Goal: Task Accomplishment & Management: Use online tool/utility

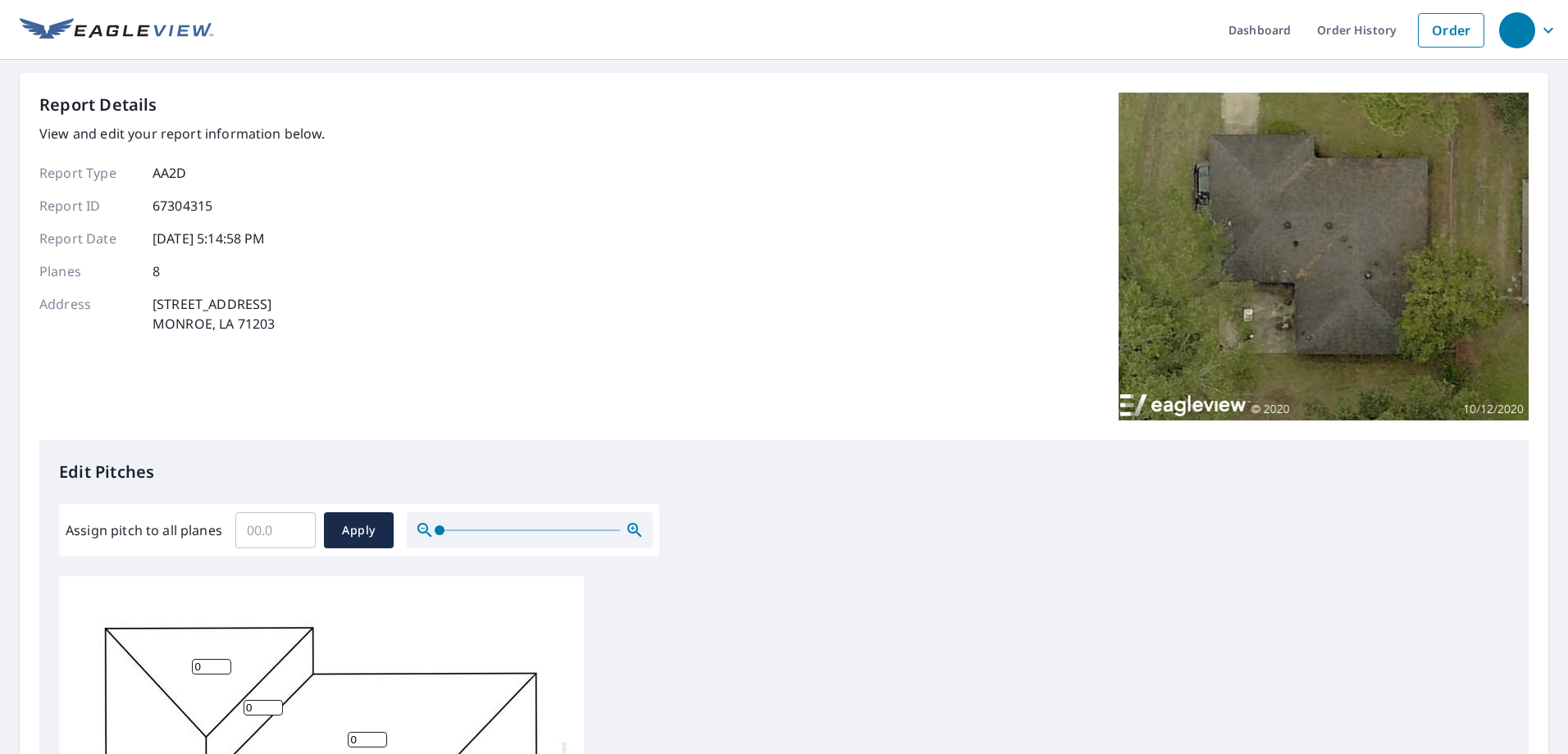
click at [279, 532] on input "Assign pitch to all planes" at bounding box center [276, 530] width 81 height 46
type input "4"
click at [366, 528] on span "Apply" at bounding box center [359, 530] width 44 height 20
type input "4"
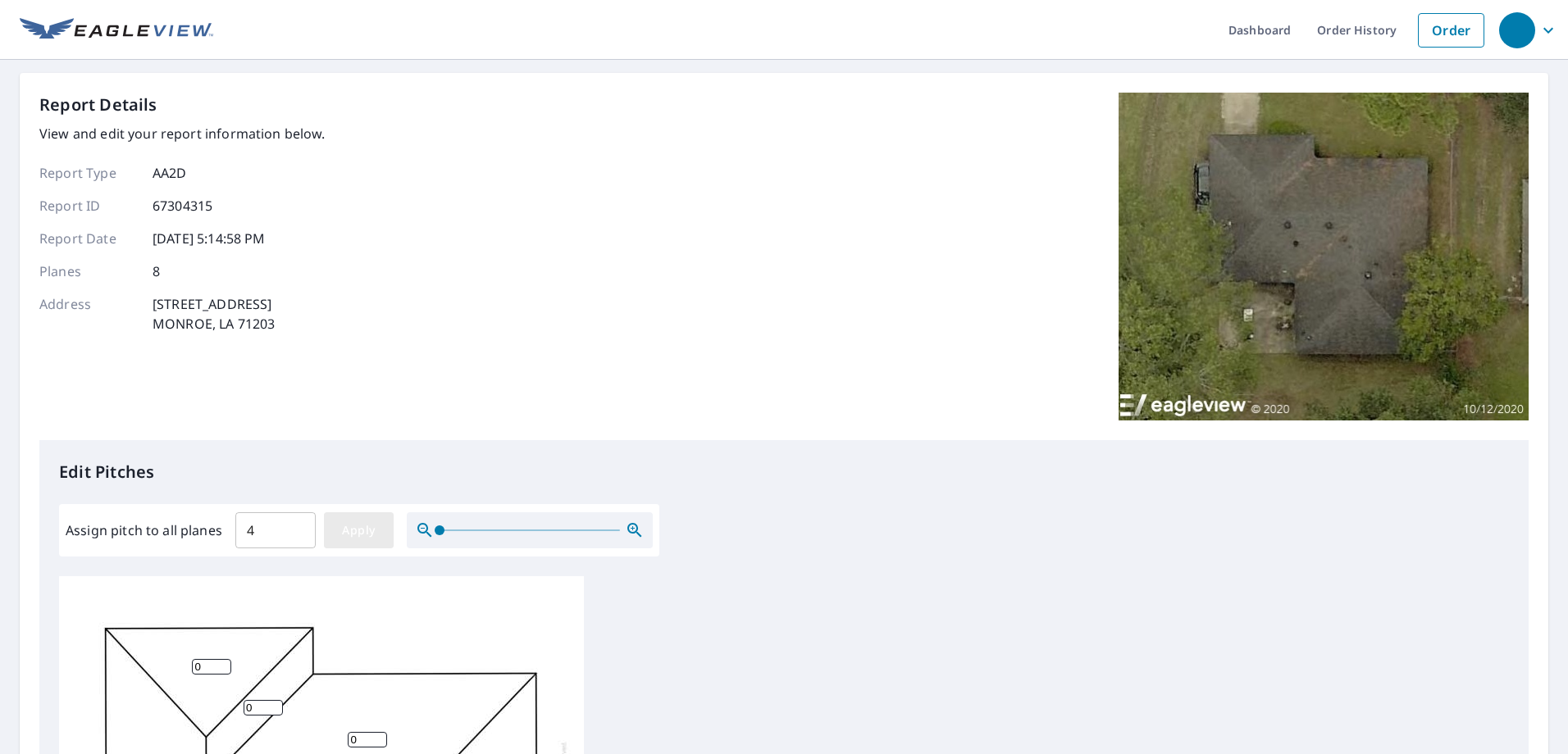
type input "4"
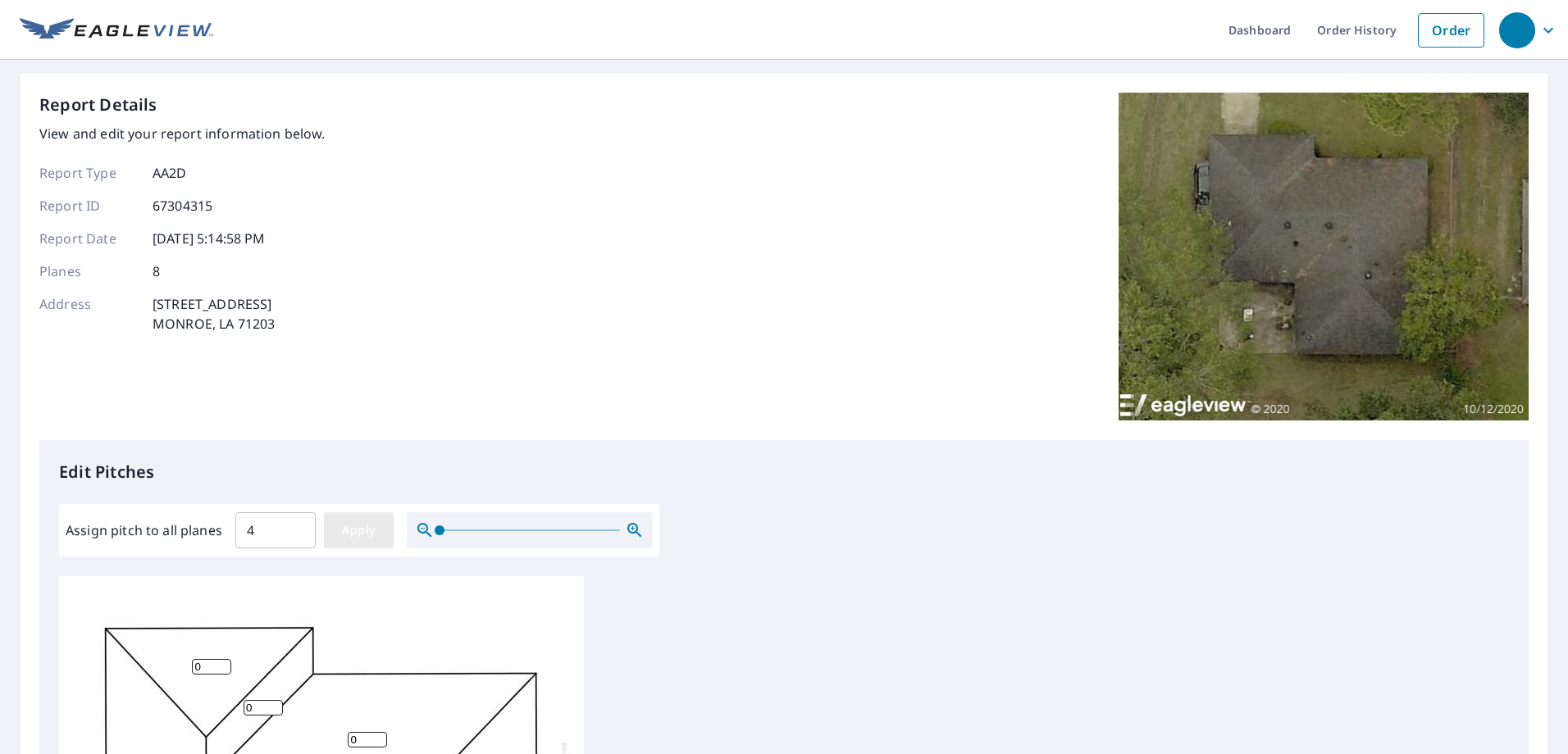
type input "4"
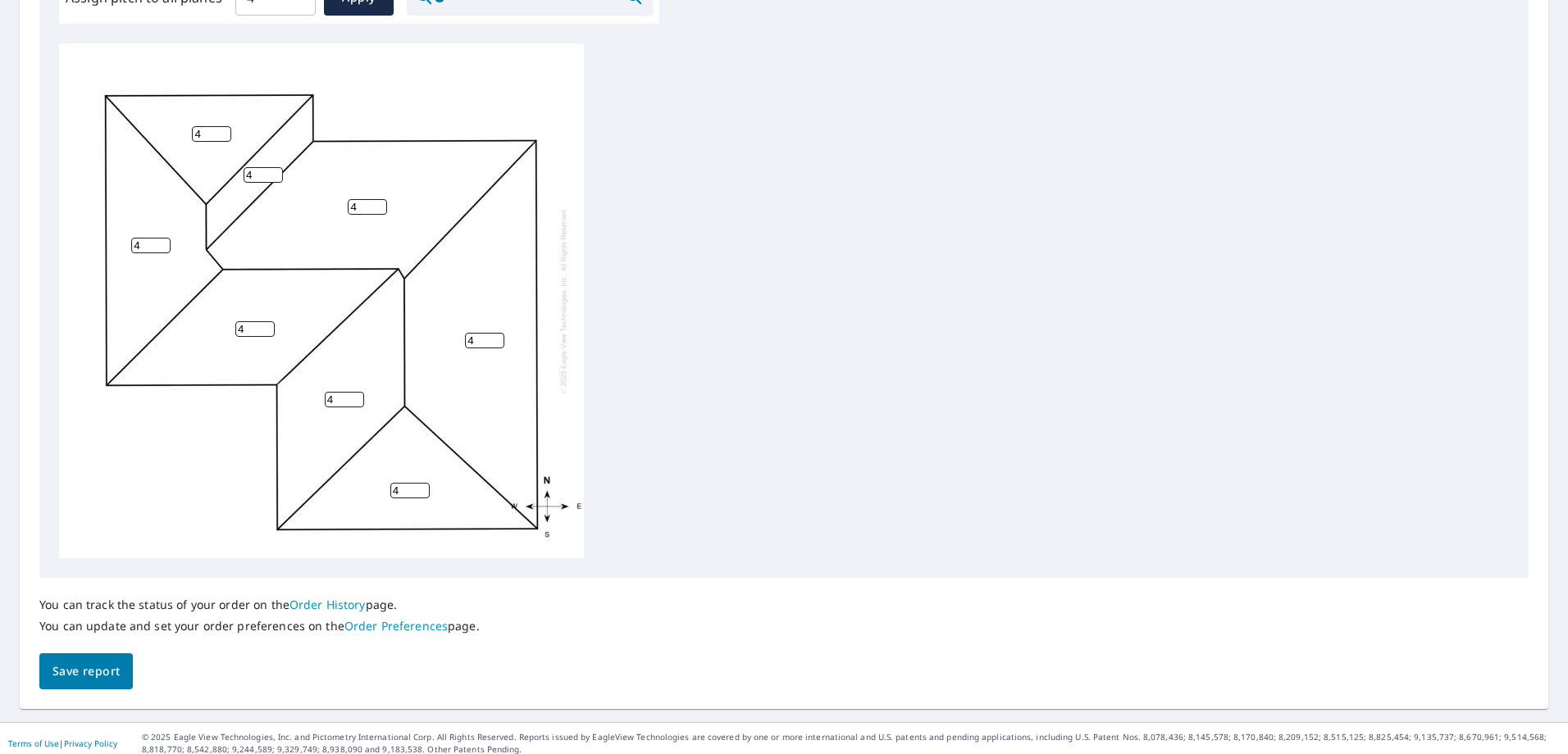
scroll to position [542, 0]
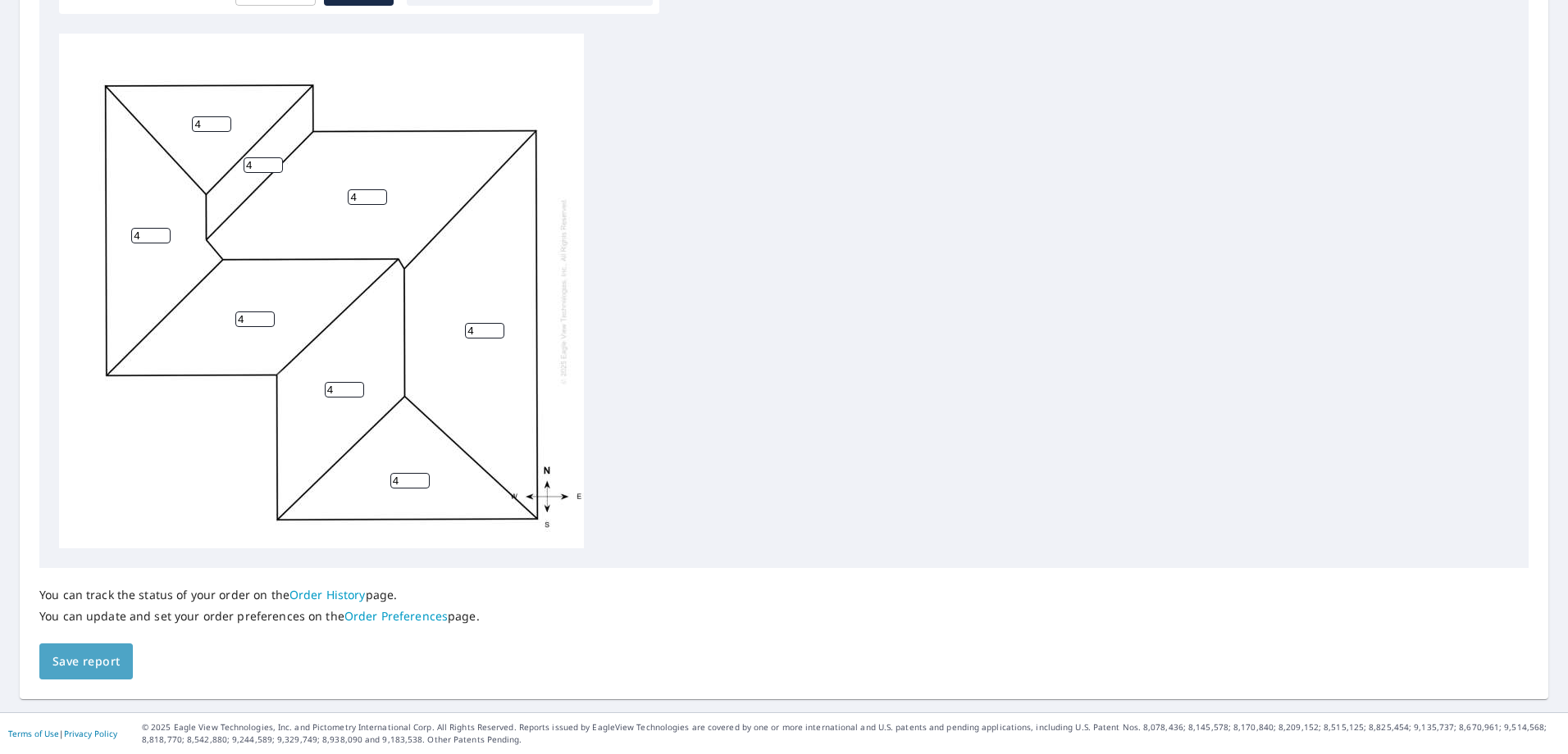
click at [116, 668] on span "Save report" at bounding box center [86, 662] width 68 height 20
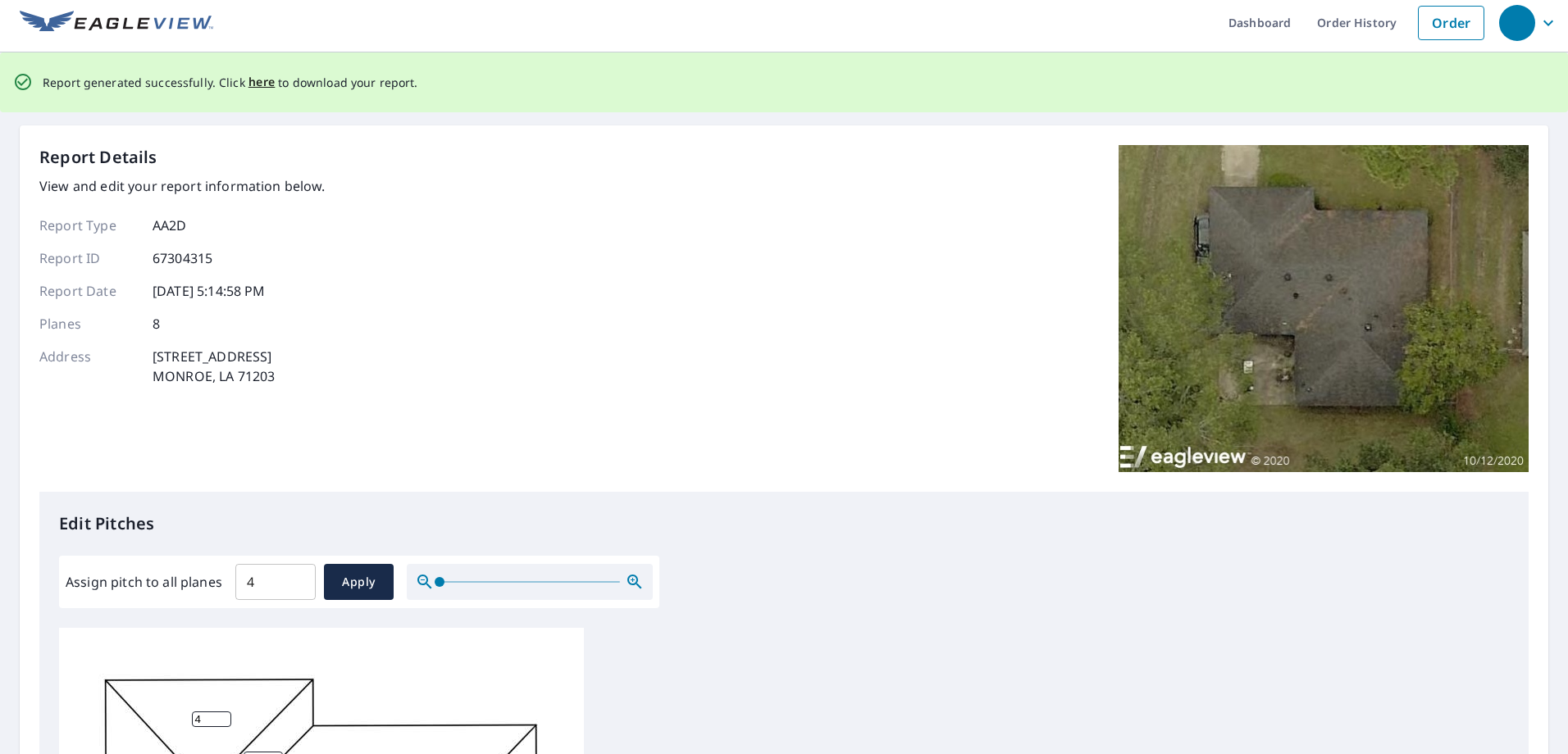
scroll to position [0, 0]
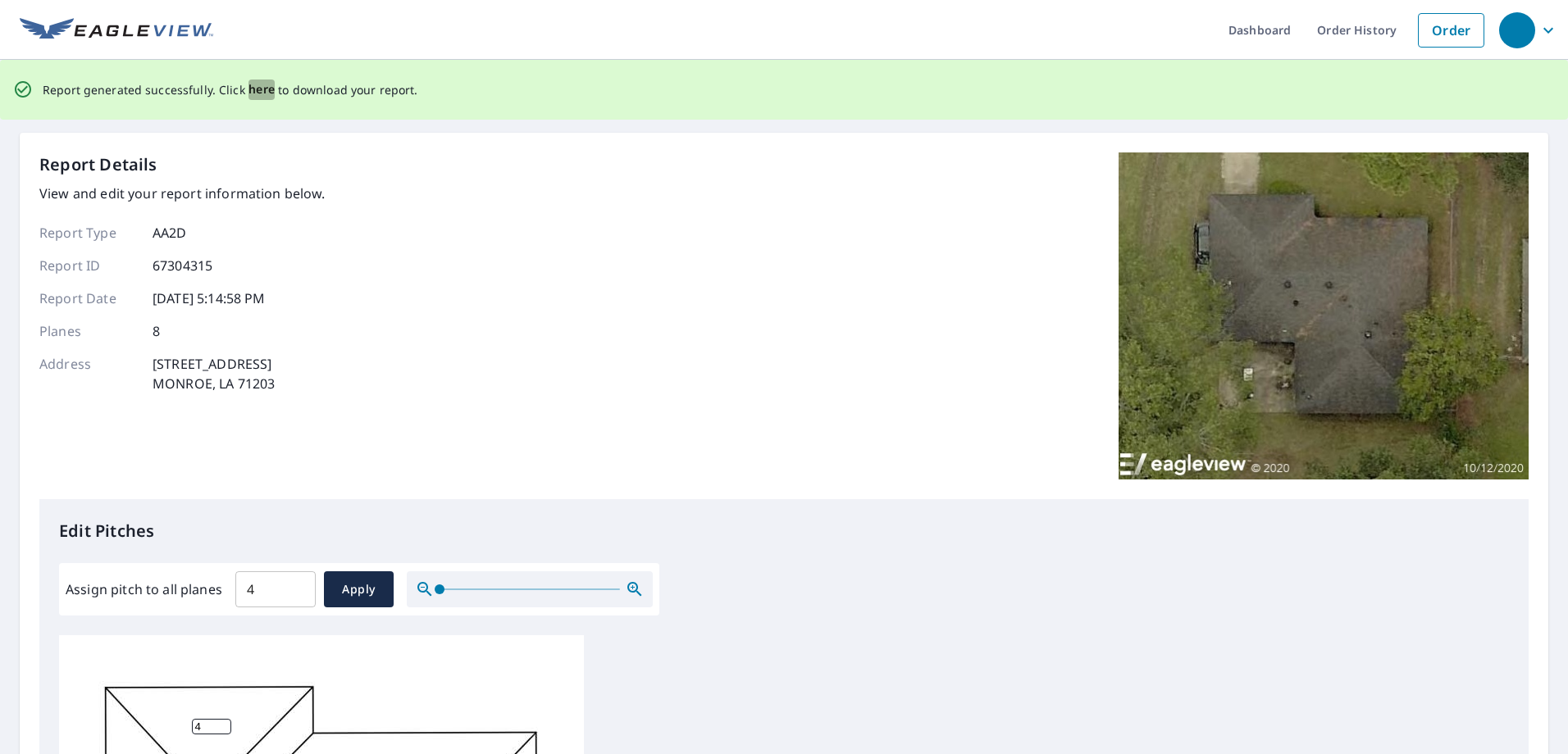
click at [248, 87] on span "here" at bounding box center [262, 90] width 27 height 20
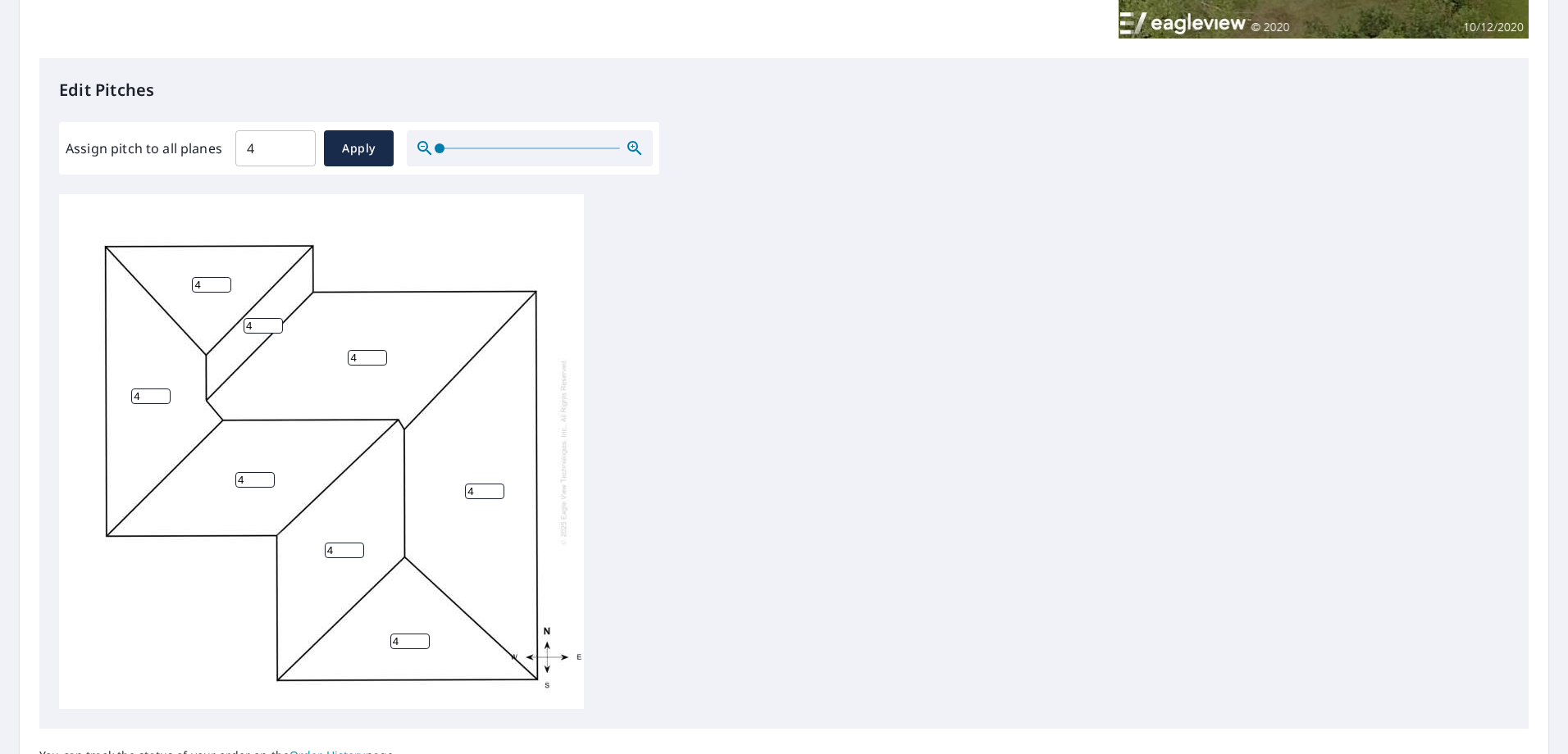
scroll to position [379, 0]
